Goal: Find specific page/section: Find specific page/section

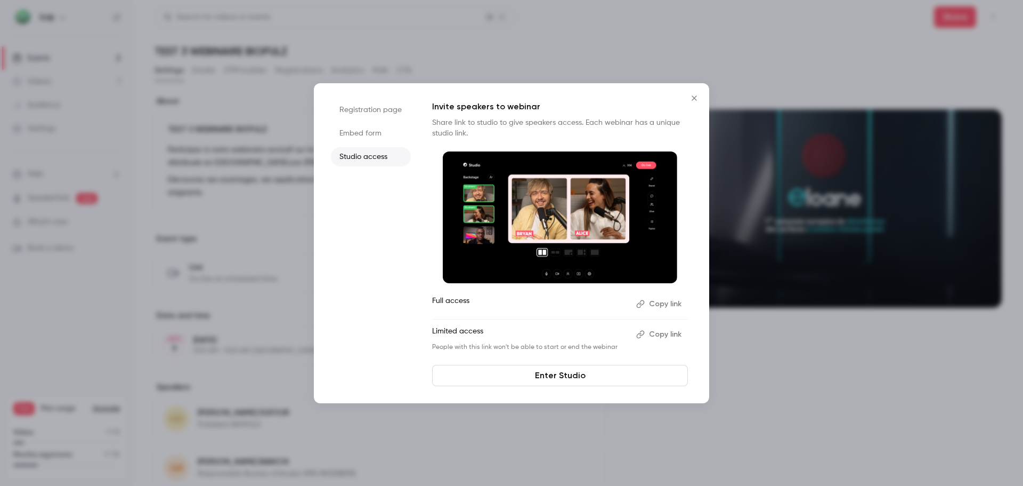
click at [692, 95] on icon "Close" at bounding box center [694, 98] width 13 height 9
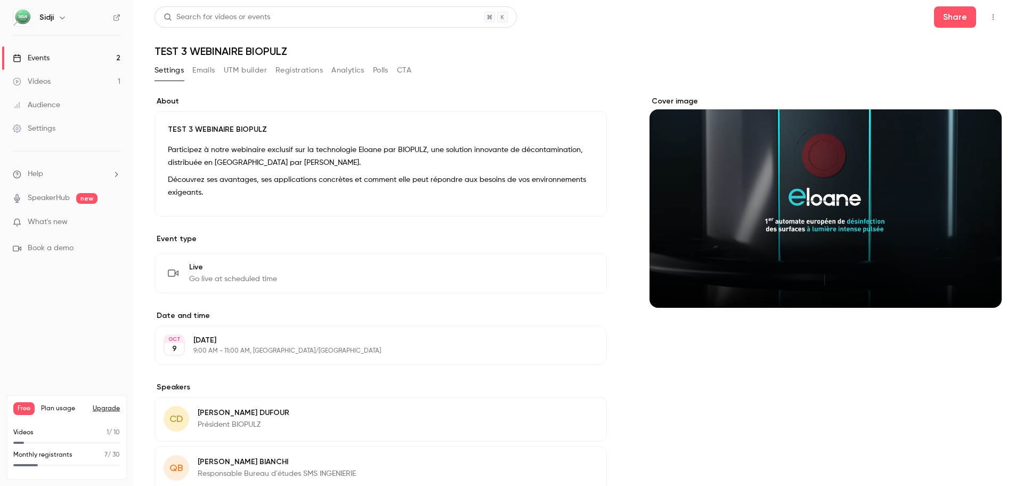
click at [102, 62] on link "Events 2" at bounding box center [66, 57] width 133 height 23
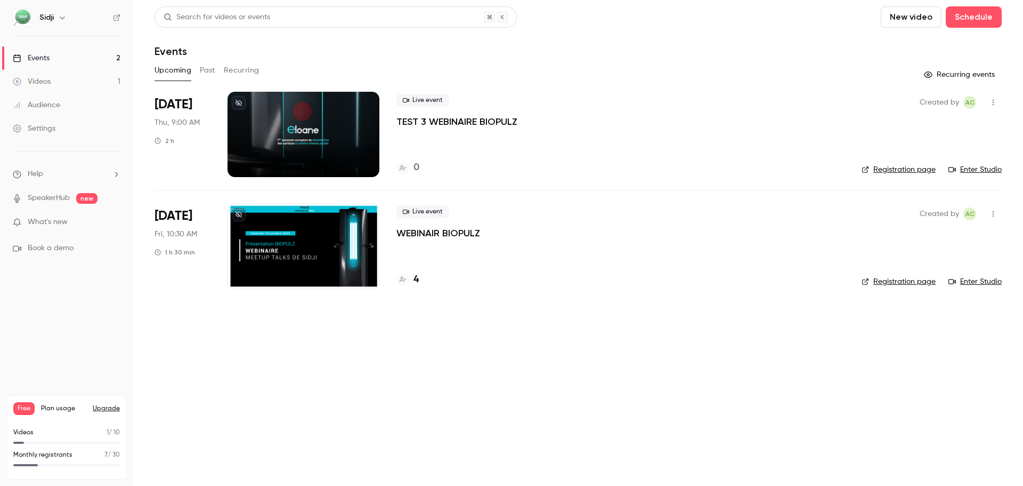
click at [415, 284] on h4 "4" at bounding box center [416, 279] width 5 height 14
